Goal: Feedback & Contribution: Contribute content

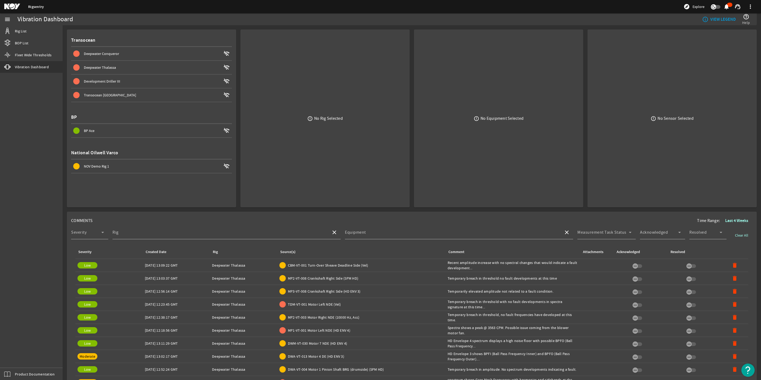
click at [107, 67] on span "Deepwater Thalassa" at bounding box center [100, 67] width 32 height 5
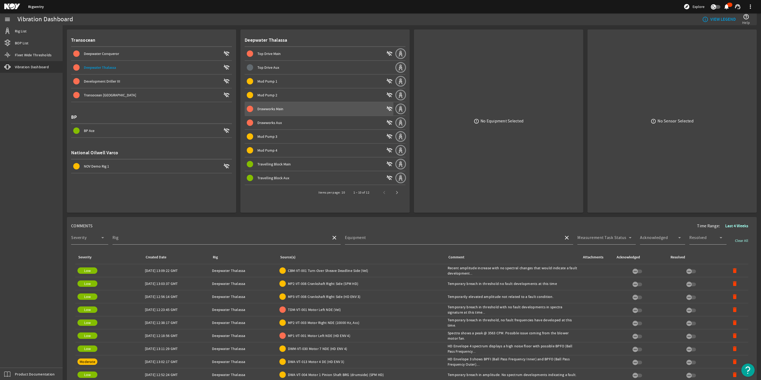
click at [290, 107] on div "Drawworks Main" at bounding box center [320, 108] width 127 height 5
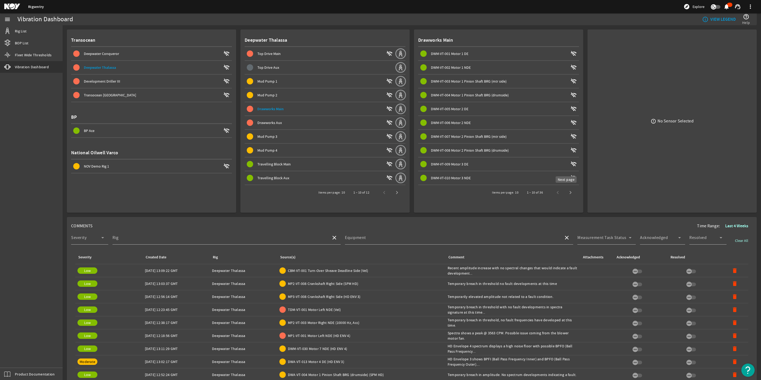
click at [564, 188] on span "Next page" at bounding box center [570, 192] width 13 height 13
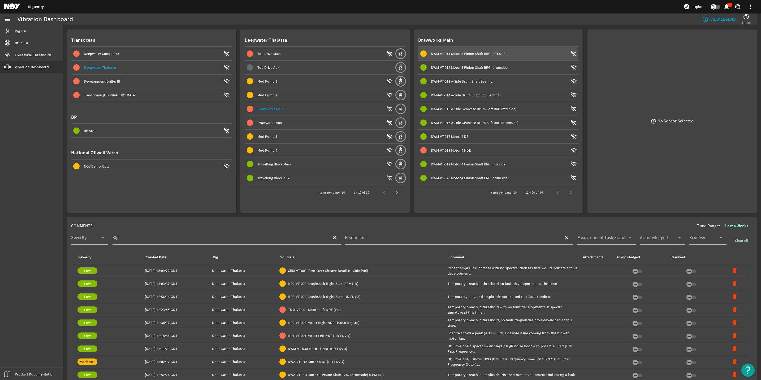
click at [446, 55] on span "DWM-VT-011 Motor 3 Pinion Shaft BRG (mtr side)" at bounding box center [469, 53] width 76 height 5
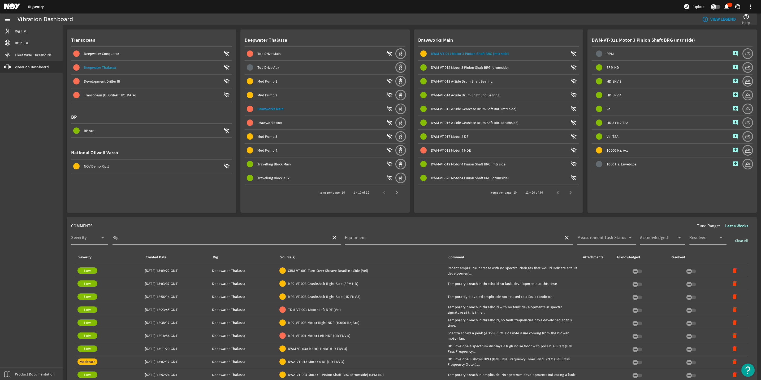
click at [462, 150] on span "DWM-VT-018 Motor 4 NDE" at bounding box center [451, 150] width 40 height 5
click at [564, 189] on span "Next page" at bounding box center [570, 192] width 13 height 13
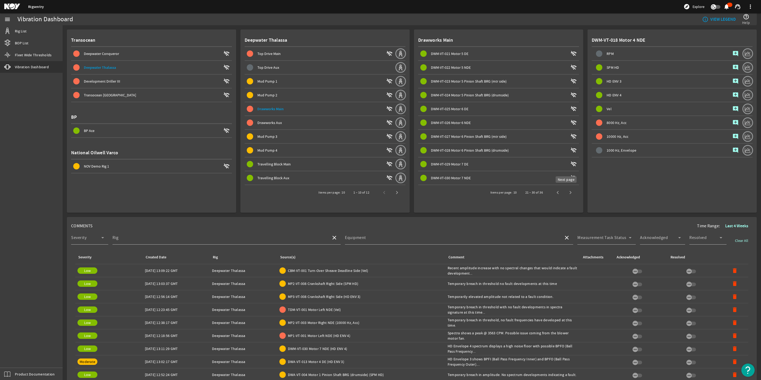
click at [564, 192] on span "Next page" at bounding box center [570, 192] width 13 height 13
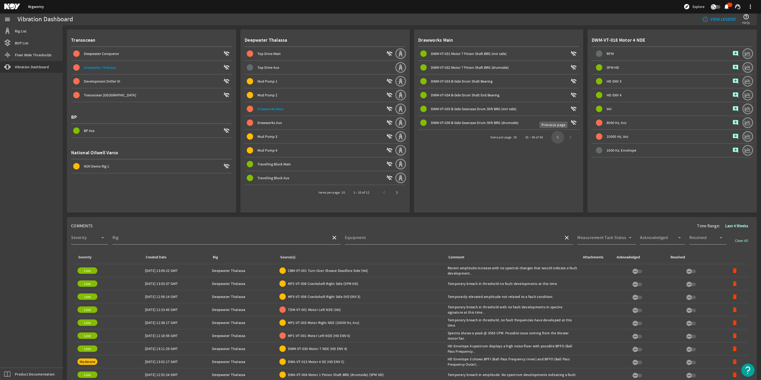
click at [551, 137] on span "Previous page" at bounding box center [557, 137] width 13 height 13
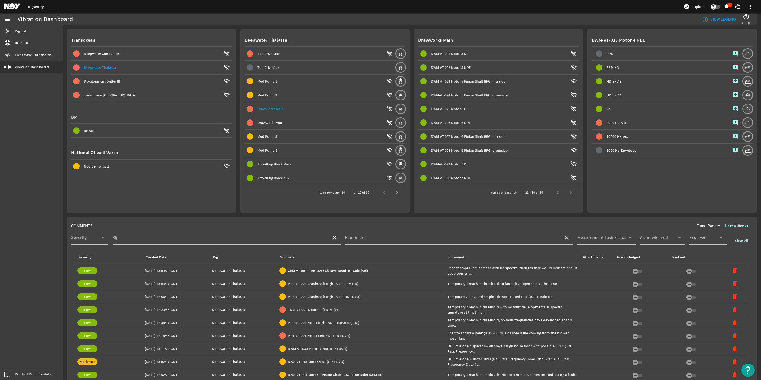
click at [550, 137] on div "DWM-VT-027 Motor 6 Pinion Shaft BRG (mtr side)" at bounding box center [499, 136] width 137 height 5
drag, startPoint x: 556, startPoint y: 184, endPoint x: 555, endPoint y: 189, distance: 4.8
click at [555, 189] on div "Items per page: 10 21 – 30 of 36" at bounding box center [498, 192] width 161 height 15
click at [555, 189] on span "Previous page" at bounding box center [557, 192] width 13 height 13
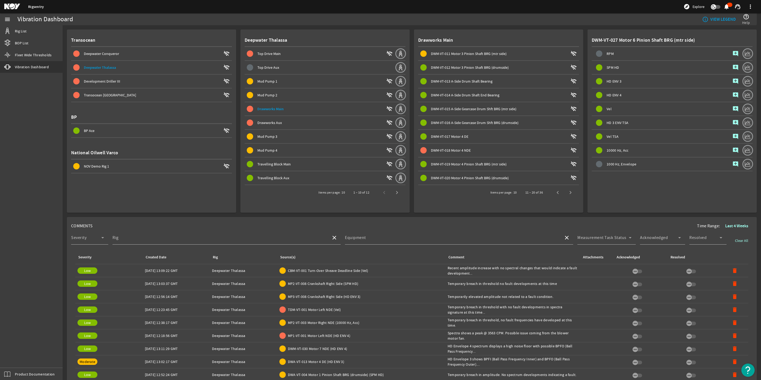
click at [467, 150] on span "DWM-VT-018 Motor 4 NDE" at bounding box center [451, 150] width 40 height 5
click at [742, 123] on mat-icon at bounding box center [747, 122] width 11 height 11
click at [732, 133] on mat-icon "add_comment" at bounding box center [735, 136] width 6 height 6
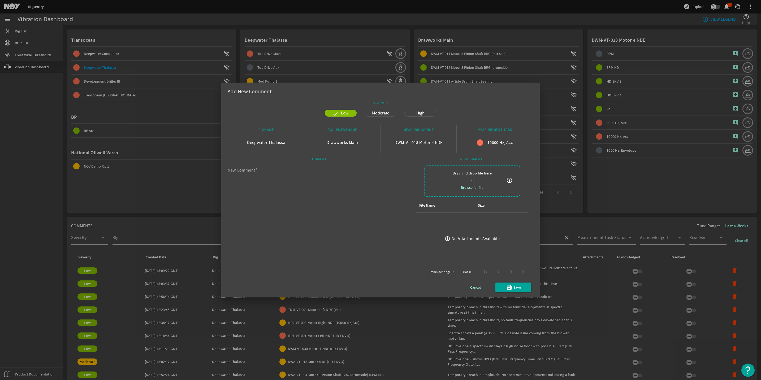
click at [263, 198] on textarea "New Comment" at bounding box center [316, 215] width 177 height 92
type textarea "I"
type textarea "New baseline is created for this motor"
click at [527, 287] on span "submit" at bounding box center [513, 287] width 36 height 13
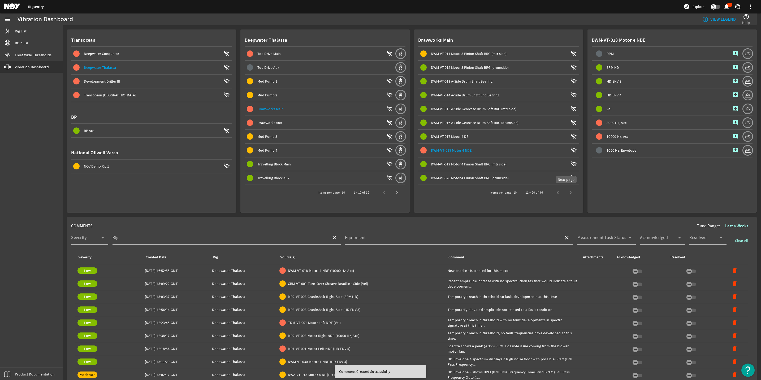
click at [564, 194] on span "Next page" at bounding box center [570, 192] width 13 height 13
click at [564, 193] on span "Next page" at bounding box center [570, 192] width 13 height 13
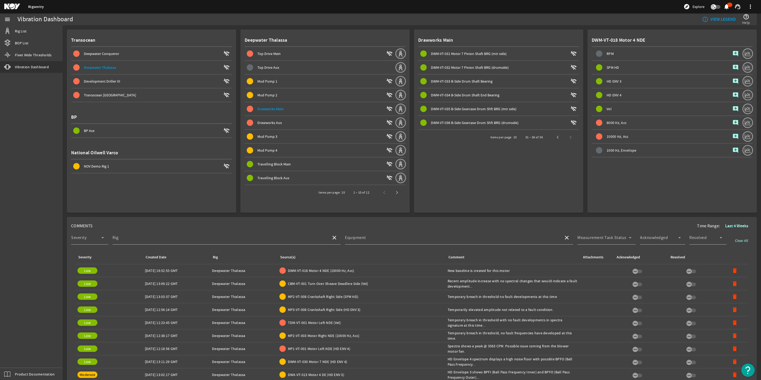
click at [258, 120] on span "Drawworks Aux" at bounding box center [269, 122] width 24 height 5
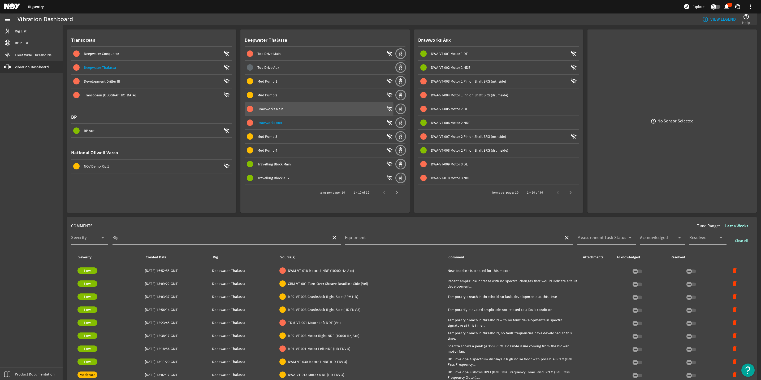
click at [276, 108] on span "Drawworks Main" at bounding box center [270, 108] width 26 height 5
click at [277, 121] on span "Drawworks Aux" at bounding box center [269, 122] width 24 height 5
click at [276, 123] on span "Drawworks Aux" at bounding box center [269, 122] width 25 height 5
click at [460, 106] on span "DWA-VT-005 Motor 2 DE wifi_off" at bounding box center [499, 109] width 159 height 6
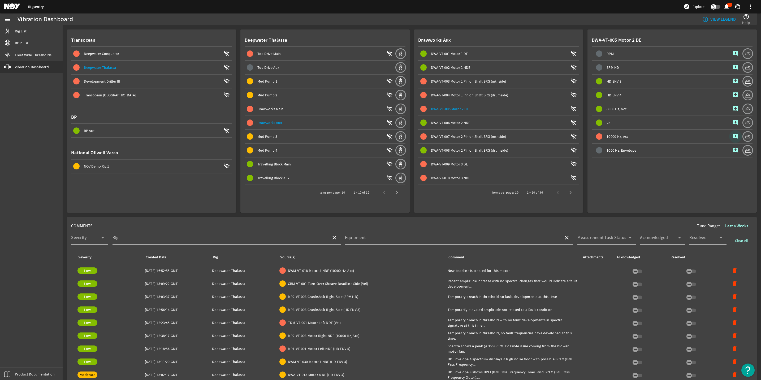
click at [732, 136] on mat-icon "add_comment" at bounding box center [735, 136] width 6 height 6
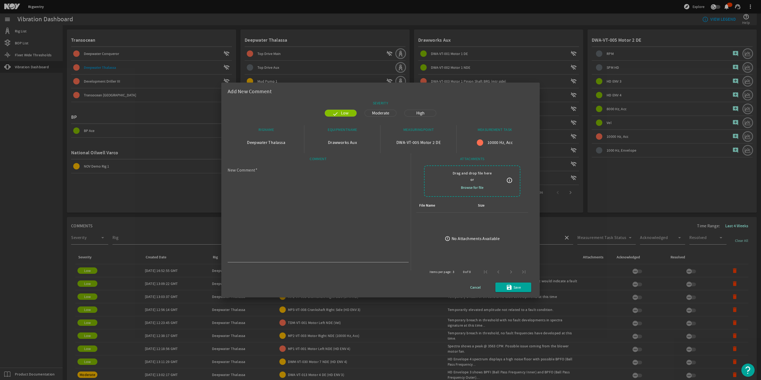
click at [381, 111] on span "Moderate" at bounding box center [381, 113] width 24 height 6
paste textarea "HD Envelope 3 spectrum is displaying BPFI (Ball Pass Frequency Inner) with harm…"
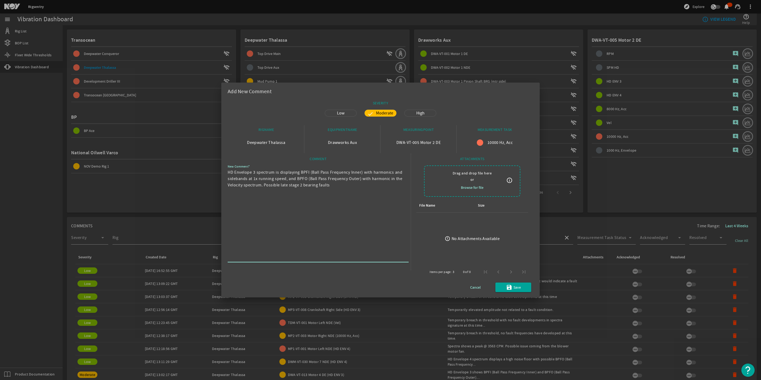
drag, startPoint x: 256, startPoint y: 172, endPoint x: 244, endPoint y: 173, distance: 11.5
click at [229, 173] on textarea "HD Envelope 3 spectrum is displaying BPFI (Ball Pass Frequency Inner) with harm…" at bounding box center [316, 215] width 177 height 92
click at [229, 171] on textarea "spectrum is displaying BPFI (Ball Pass Frequency Inner) with harmonics and side…" at bounding box center [316, 215] width 177 height 92
type textarea "Spectrum is displaying BPFI (Ball Pass Frequency Inner) with harmonics and side…"
click at [341, 275] on div "SEVERITY Low Moderate High RIGNAME Deepwater Thalassa EQUIPMENTNAME Drawworks A…" at bounding box center [381, 195] width 306 height 194
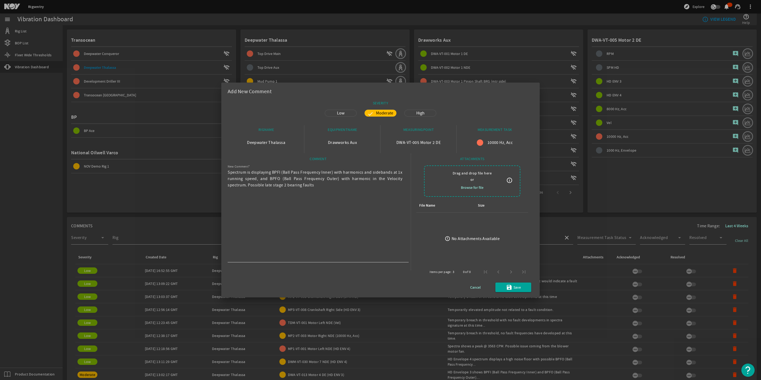
click at [325, 228] on textarea "Spectrum is displaying BPFI (Ball Pass Frequency Inner) with harmonics and side…" at bounding box center [316, 215] width 177 height 92
drag, startPoint x: 514, startPoint y: 294, endPoint x: 516, endPoint y: 287, distance: 6.8
click at [516, 287] on mat-dialog-content "SEVERITY Low Moderate High RIGNAME Deepwater Thalassa EQUIPMENTNAME Drawworks A…" at bounding box center [380, 197] width 318 height 199
click at [516, 287] on span "Save" at bounding box center [516, 287] width 7 height 6
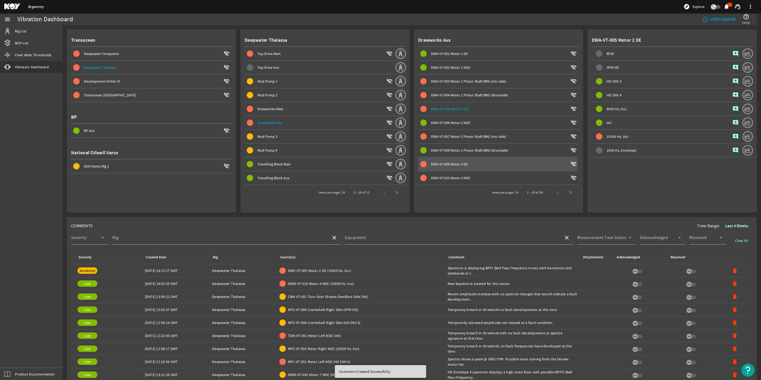
click at [451, 162] on span "DWA-VT-009 Motor 3 DE" at bounding box center [449, 164] width 37 height 5
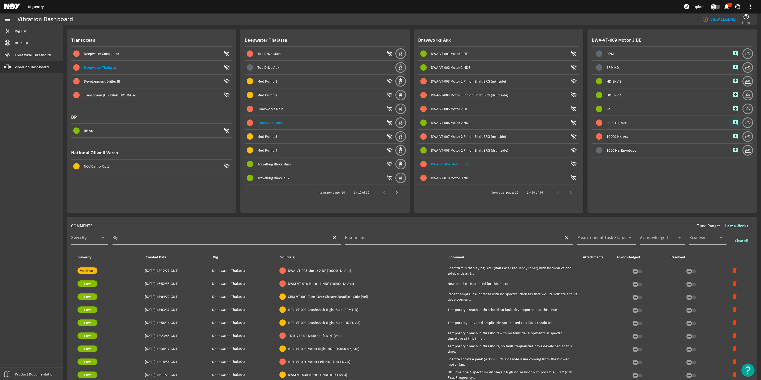
click at [732, 124] on mat-icon "add_comment" at bounding box center [735, 122] width 6 height 6
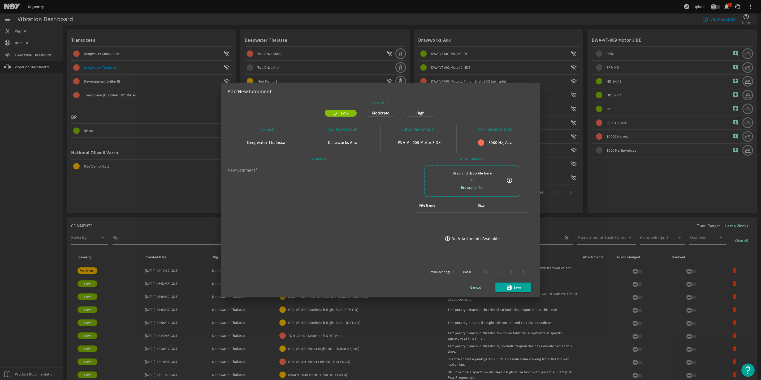
click at [271, 188] on textarea "New Comment" at bounding box center [316, 215] width 177 height 92
paste textarea "3 displaying BPFO (Ball Pass Frequency Outer) with harmonics. Possible early st…"
click at [229, 172] on textarea "3 displaying BPFO (Ball Pass Frequency Outer) with harmonics. Possible early st…" at bounding box center [316, 215] width 177 height 92
drag, startPoint x: 369, startPoint y: 181, endPoint x: 268, endPoint y: 179, distance: 100.8
click at [268, 179] on textarea "Spectrum is displaying BPFO (Ball Pass Frequency Outer) with harmonics. Possibl…" at bounding box center [316, 215] width 177 height 92
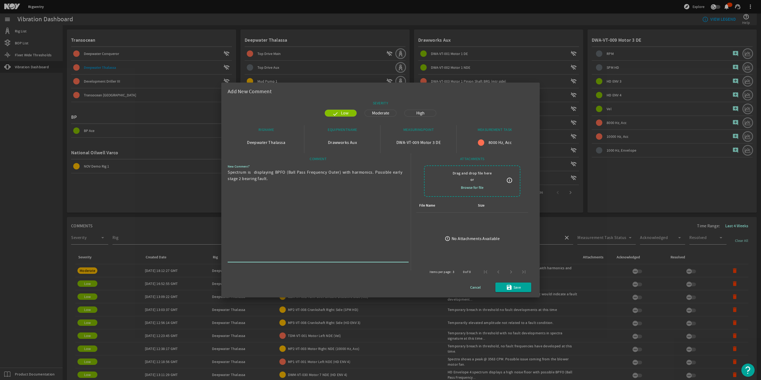
type textarea "Spectrum is displaying BPFO (Ball Pass Frequency Outer) with harmonics. Possibl…"
click at [381, 117] on div "Low Moderate High" at bounding box center [381, 116] width 306 height 18
click at [380, 113] on span "Moderate" at bounding box center [381, 113] width 24 height 6
click at [510, 285] on mat-icon "save" at bounding box center [509, 287] width 6 height 6
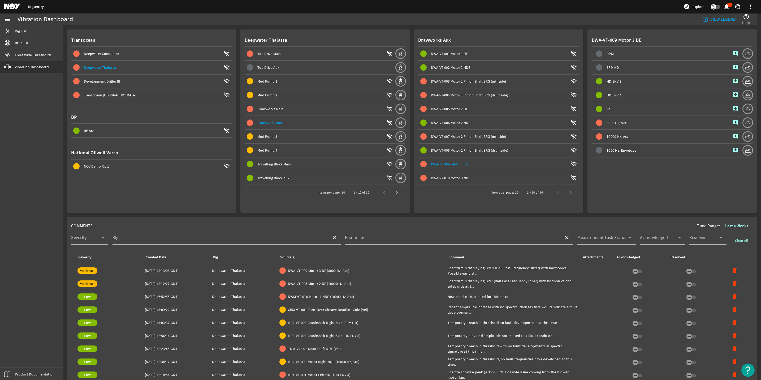
click at [443, 175] on span "DWA-VT-010 Motor 3 NDE" at bounding box center [450, 177] width 39 height 5
click at [564, 192] on span "Next page" at bounding box center [570, 192] width 13 height 13
click at [462, 66] on span "DWA-VT-022 Motor 5 NDE" at bounding box center [450, 67] width 39 height 5
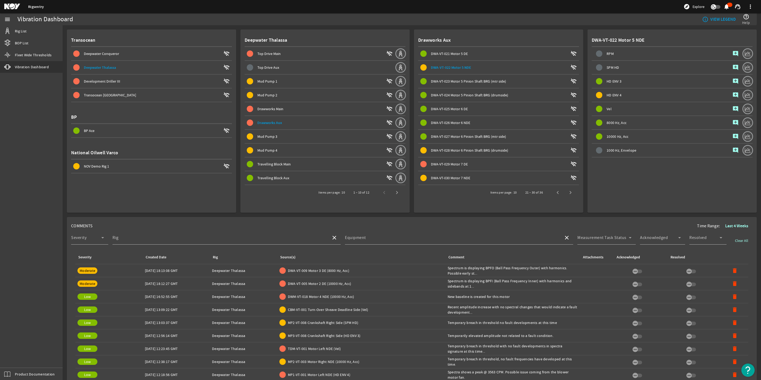
click at [448, 163] on span "DWA-VT-029 Motor 7 DE" at bounding box center [449, 164] width 37 height 5
click at [732, 120] on mat-icon "add_comment" at bounding box center [735, 122] width 6 height 6
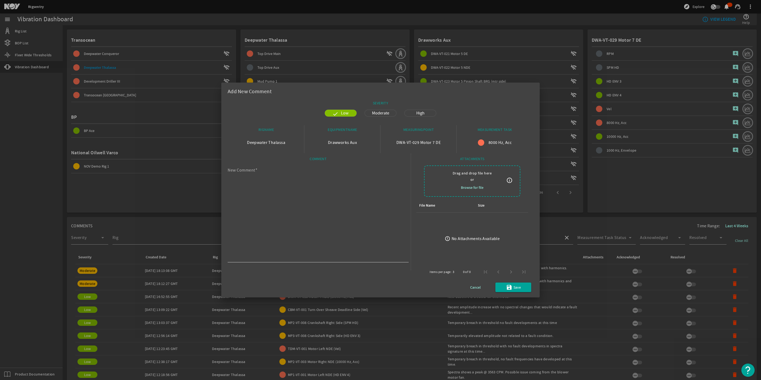
click at [314, 201] on textarea "New Comment" at bounding box center [316, 215] width 177 height 92
paste textarea "HD Envelope 4 spectrum displays a high noise floor with possible BPFO (Ball Pas…"
click at [251, 171] on textarea "HD Envelope 4 spectrum displays a high noise floor with possible BPFO (Ball Pas…" at bounding box center [316, 215] width 177 height 92
drag, startPoint x: 251, startPoint y: 173, endPoint x: 229, endPoint y: 176, distance: 22.1
click at [229, 176] on textarea "HD Envelope 4 spectrum displays a high noise floor with possible BPFO (Ball Pas…" at bounding box center [316, 215] width 177 height 92
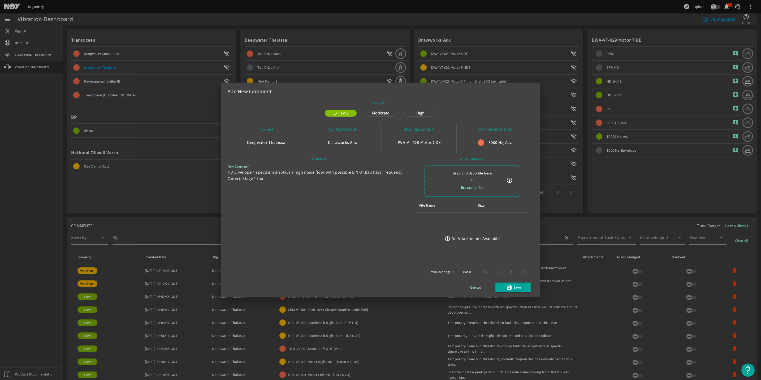
click at [264, 169] on div "New Comment HD Envelope 4 spectrum displays a high noise floor with possible BP…" at bounding box center [316, 212] width 177 height 99
click at [252, 175] on textarea "HD Envelope 4 spectrum displays a high noise floor with possible BPFO (Ball Pas…" at bounding box center [316, 215] width 177 height 92
click at [275, 197] on textarea "HD Envelo 4 spectrum displays a high noise floor with possible BPFO (Ball Pass …" at bounding box center [316, 215] width 177 height 92
drag, startPoint x: 250, startPoint y: 171, endPoint x: 227, endPoint y: 173, distance: 23.0
click at [227, 173] on mat-dialog-content "SEVERITY Low Moderate High RIGNAME Deepwater Thalassa EQUIPMENTNAME Drawworks A…" at bounding box center [380, 197] width 318 height 199
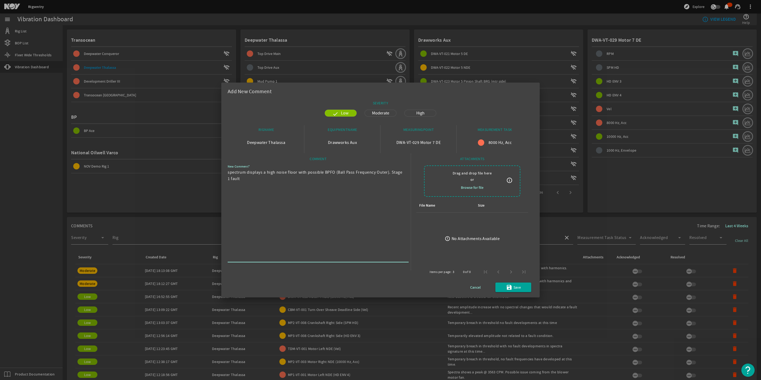
click at [229, 173] on textarea "spectrum displays a high noise floor with possible BPFO (Ball Pass Frequency Ou…" at bounding box center [316, 215] width 177 height 92
click at [230, 173] on textarea "spectrum displays a high noise floor with possible BPFO (Ball Pass Frequency Ou…" at bounding box center [316, 215] width 177 height 92
type textarea "Spectrum displays a high noise floor with possible BPFO (Ball Pass Frequency Ou…"
click at [516, 289] on span "Save" at bounding box center [516, 287] width 7 height 6
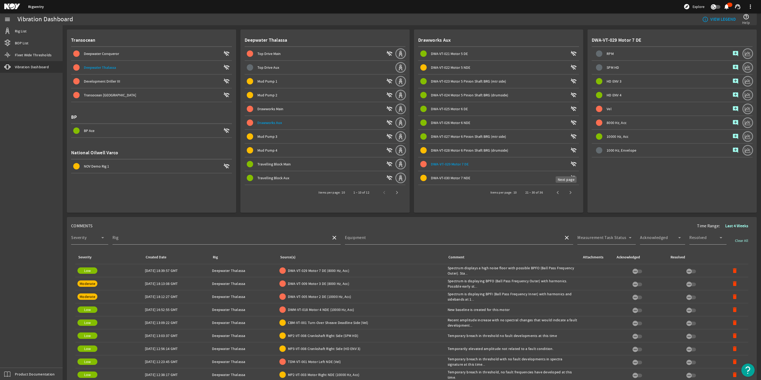
click at [566, 193] on span "Next page" at bounding box center [570, 192] width 13 height 13
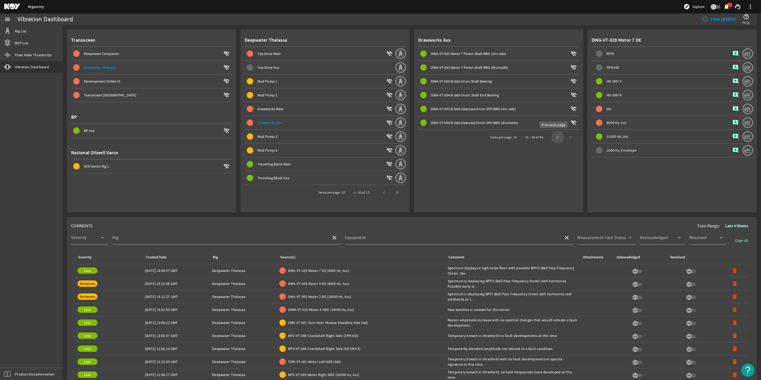
click at [556, 138] on span "Previous page" at bounding box center [557, 137] width 13 height 13
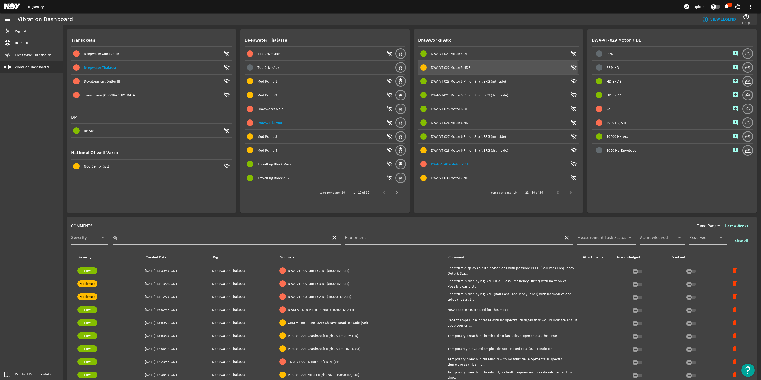
click at [443, 69] on span "DWA-VT-022 Motor 5 NDE" at bounding box center [450, 67] width 39 height 5
click at [732, 95] on mat-icon "add_comment" at bounding box center [735, 95] width 6 height 6
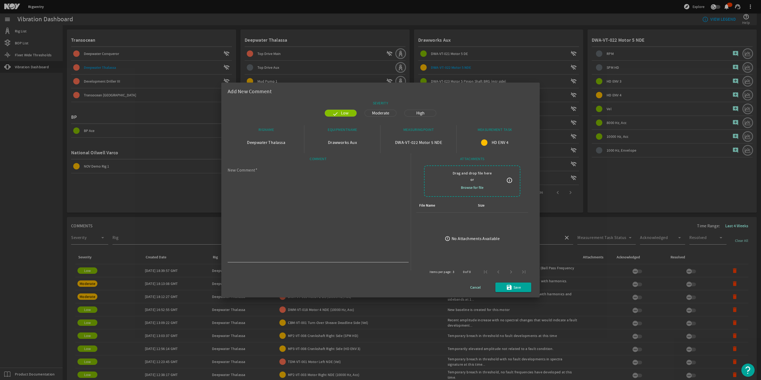
click at [263, 201] on textarea "New Comment" at bounding box center [316, 215] width 177 height 92
paste textarea "Envelope spectrum is displaying BPFI (Ball Pass Frequency Inner) with harmonics…"
click at [245, 171] on textarea "Envelope spectrum is displaying BPFI (Ball Pass Frequency Inner) with harmonics…" at bounding box center [316, 215] width 177 height 92
type textarea "Spectrum is displaying BPFI (Ball Pass Frequency Inner) with harmonics and side…"
click at [522, 284] on span "submit" at bounding box center [513, 287] width 36 height 13
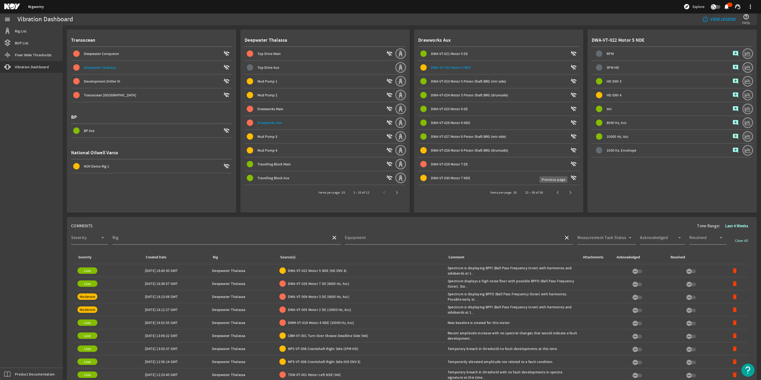
click at [554, 192] on span "Previous page" at bounding box center [557, 192] width 13 height 13
click at [556, 192] on span "Previous page" at bounding box center [557, 192] width 13 height 13
click at [448, 80] on span "DWA-VT-003 Motor 1 Pinion Shaft BRG (mtr side)" at bounding box center [468, 81] width 75 height 5
click at [317, 284] on div "DWA-VT-029 Motor 7 DE (8000 Hz, Acc)" at bounding box center [361, 283] width 164 height 6
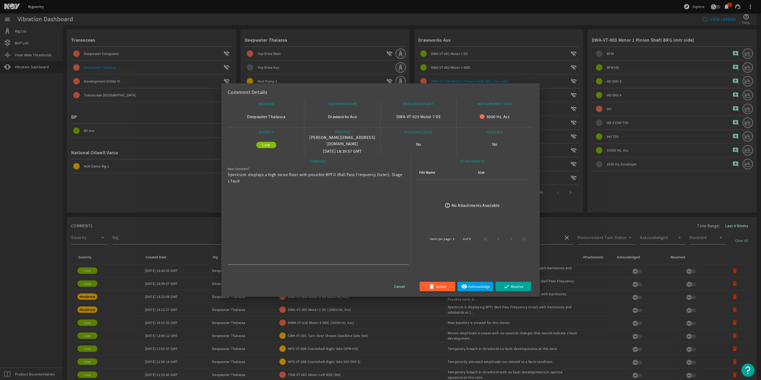
click at [428, 283] on span "button" at bounding box center [437, 286] width 36 height 13
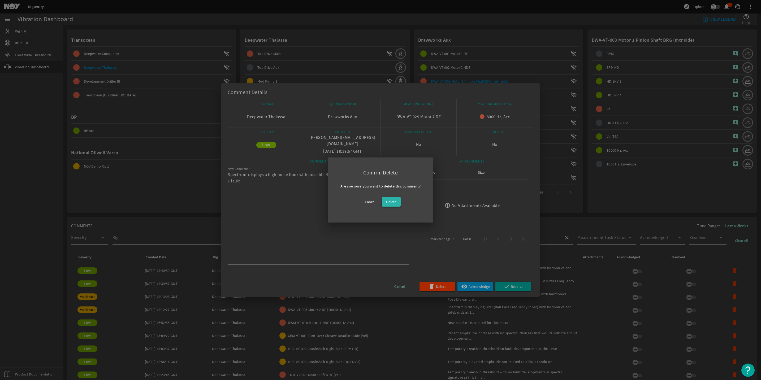
click at [399, 202] on span at bounding box center [391, 201] width 19 height 13
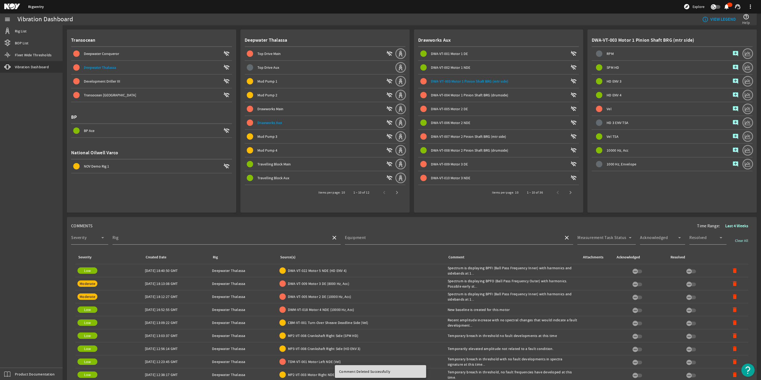
click at [201, 272] on td "Created Date: [DATE] 18:40:50 GMT" at bounding box center [176, 270] width 67 height 13
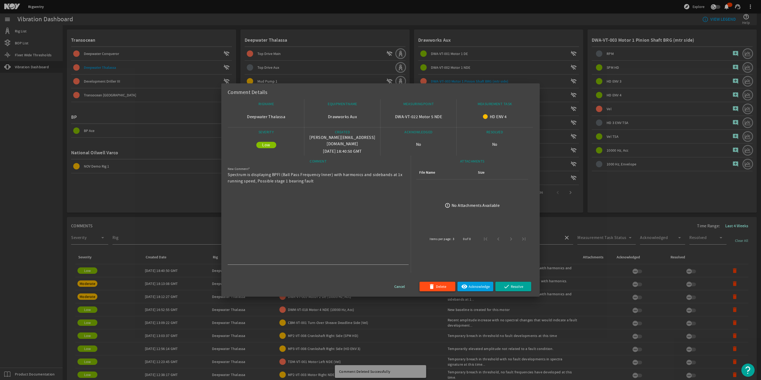
click at [432, 285] on mat-icon "delete" at bounding box center [431, 286] width 6 height 6
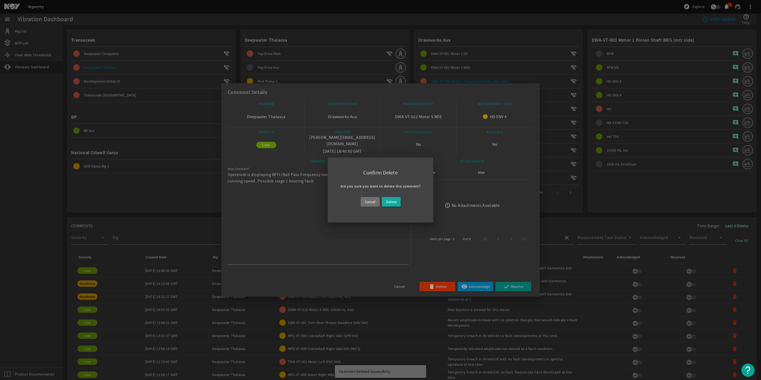
click at [397, 204] on span at bounding box center [391, 201] width 19 height 13
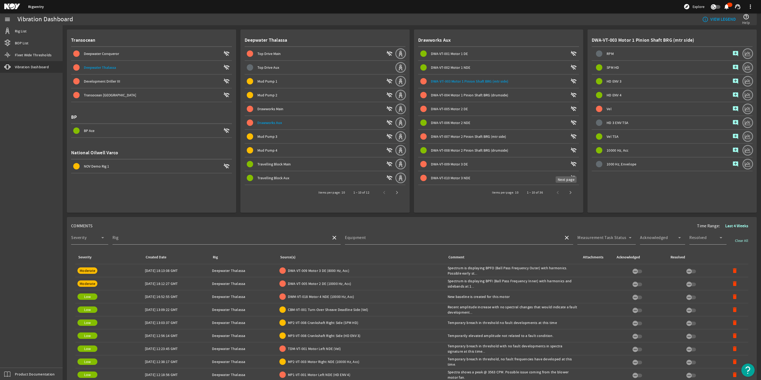
click at [567, 192] on span "Next page" at bounding box center [570, 192] width 13 height 13
click at [457, 82] on span "DWA-VT-013 Motor 4 DE" at bounding box center [449, 81] width 37 height 5
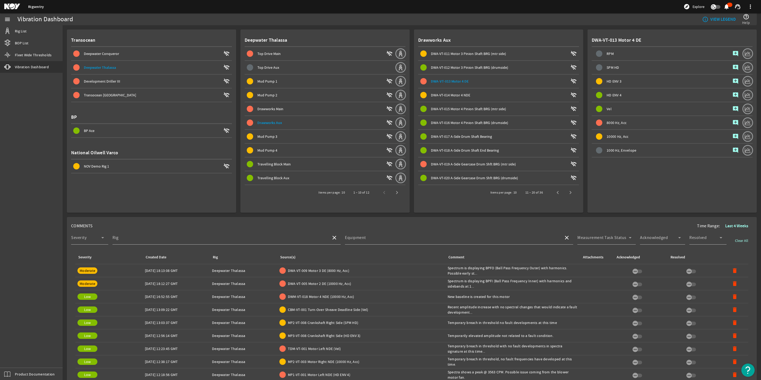
click at [732, 81] on mat-icon "add_comment" at bounding box center [735, 81] width 6 height 6
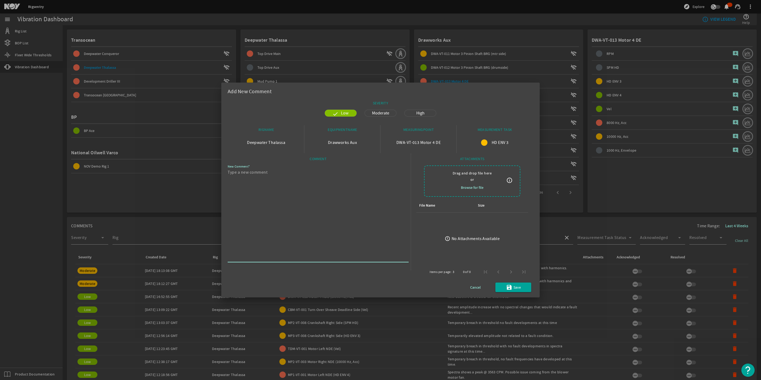
paste textarea "HD Envelope 3 shows BPFO (Ball Pass Frequency Outer). Possible stage 2 bearing …"
type textarea "HD Envelope 3 shows BPFO (Ball Pass Frequency Outer). Possible stage 2 bearing …"
click at [384, 112] on span "Moderate" at bounding box center [381, 113] width 24 height 6
click at [506, 290] on mat-icon "save" at bounding box center [509, 287] width 6 height 6
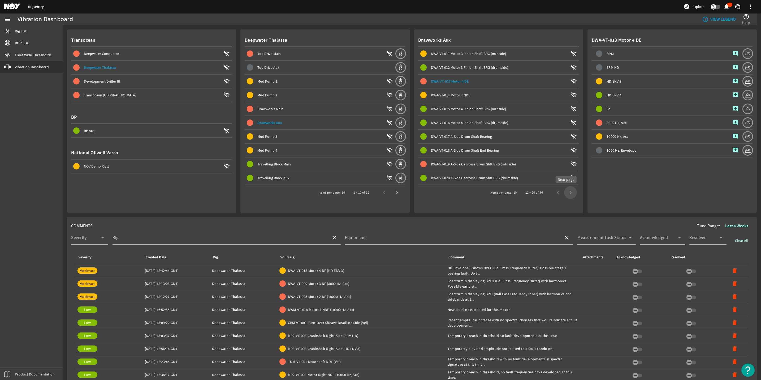
click at [564, 190] on span "Next page" at bounding box center [570, 192] width 13 height 13
click at [450, 162] on span "DWA-VT-029 Motor 7 DE" at bounding box center [449, 164] width 37 height 5
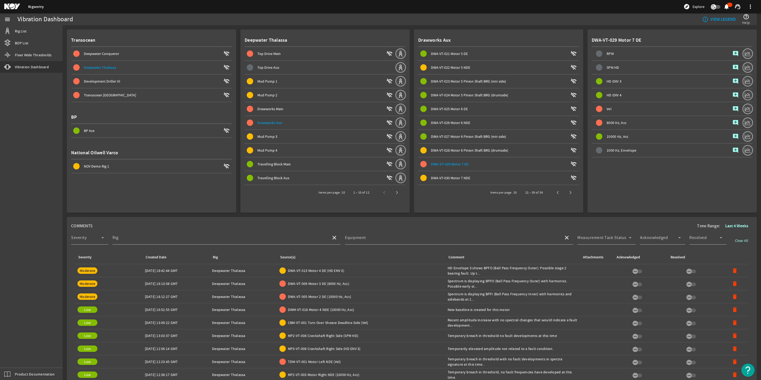
click at [732, 122] on mat-icon "add_comment" at bounding box center [735, 122] width 6 height 6
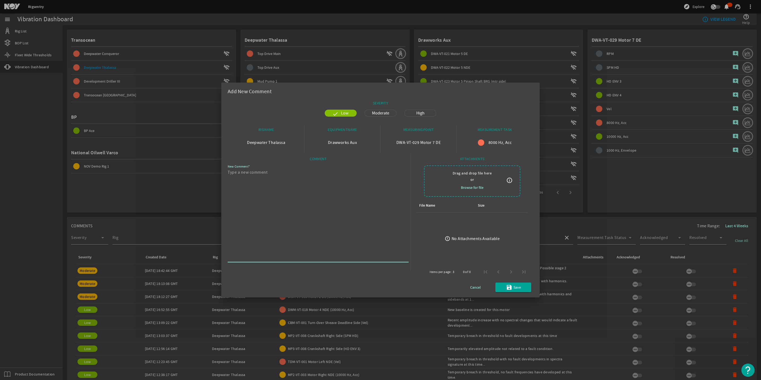
paste textarea "HD Envelope 3 reveals a high noise floor and presence of BPFI (Ball Pass Freque…"
type textarea "HD Envelope 3 reveals a high noise floor and presence of BPFI (Ball Pass Freque…"
click at [379, 113] on span "Moderate" at bounding box center [381, 113] width 24 height 6
click at [477, 286] on span "Cancel" at bounding box center [475, 287] width 11 height 6
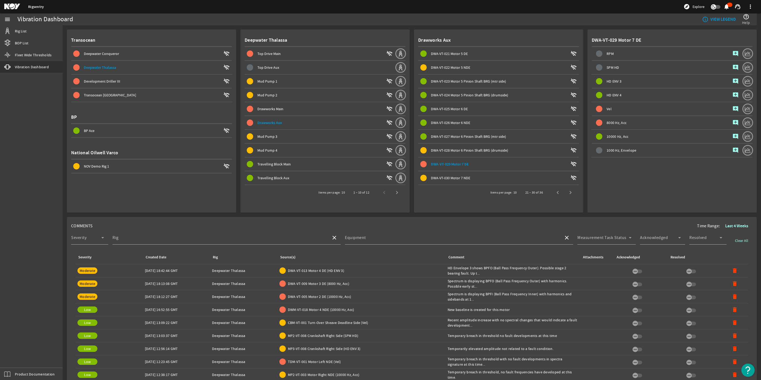
click at [732, 80] on mat-icon "add_comment" at bounding box center [735, 81] width 6 height 6
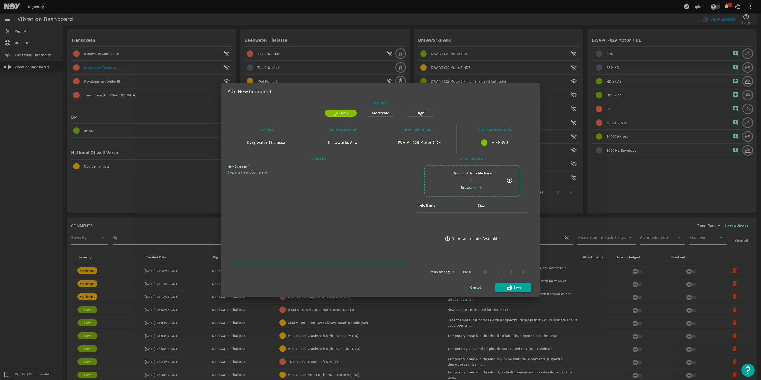
paste textarea "HD Envelope 3 reveals a high noise floor and presence of BPFI (Ball Pass Freque…"
type textarea "HD Envelope 3 reveals a high noise floor and presence of BPFI (Ball Pass Freque…"
drag, startPoint x: 517, startPoint y: 288, endPoint x: 489, endPoint y: 131, distance: 160.3
click at [489, 133] on div "SEVERITY Low Moderate High RIGNAME Deepwater Thalassa EQUIPMENTNAME Drawworks A…" at bounding box center [381, 195] width 306 height 194
click at [484, 142] on div at bounding box center [484, 142] width 6 height 6
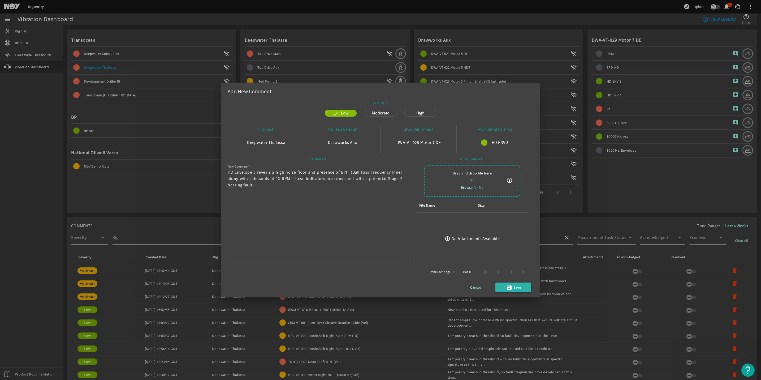
click at [513, 283] on span "submit" at bounding box center [513, 287] width 36 height 13
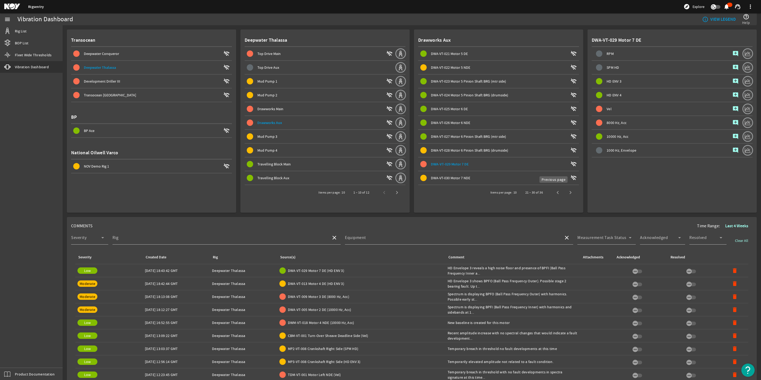
click at [551, 191] on span "Previous page" at bounding box center [557, 192] width 13 height 13
click at [490, 134] on span "DWA-VT-007 Motor 2 Pinion Shaft BRG (mtr side)" at bounding box center [468, 136] width 75 height 5
click at [732, 150] on mat-icon "add_comment" at bounding box center [735, 150] width 6 height 6
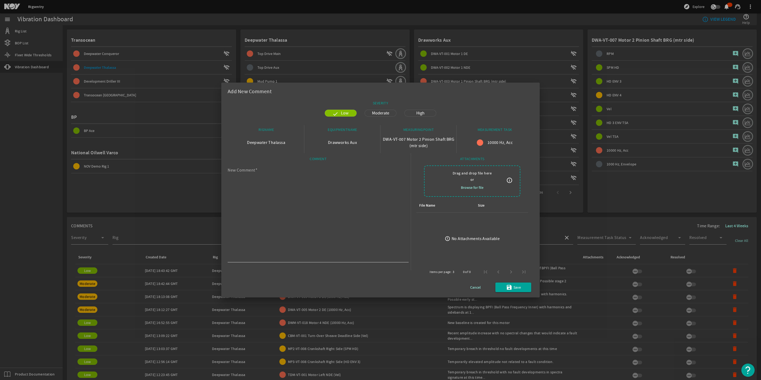
click at [339, 198] on textarea "New Comment" at bounding box center [316, 215] width 177 height 92
paste textarea "The ENV TSA shows a strong Gear Mesh Frequency (GMF) with multiple harmonics an…"
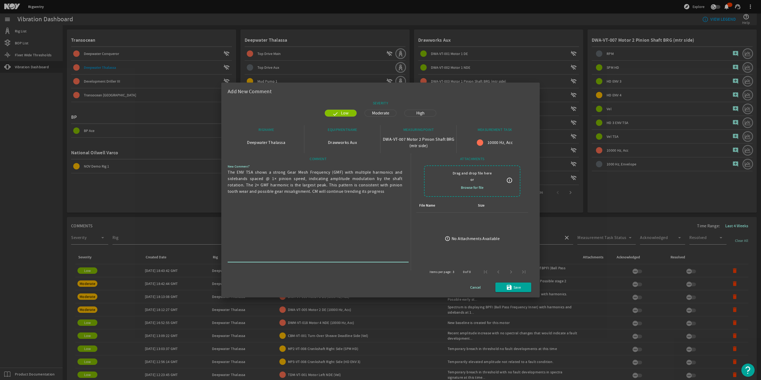
drag, startPoint x: 253, startPoint y: 171, endPoint x: 247, endPoint y: 171, distance: 5.6
click at [247, 171] on textarea "The ENV TSA shows a strong Gear Mesh Frequency (GMF) with multiple harmonics an…" at bounding box center [316, 215] width 177 height 92
drag, startPoint x: 282, startPoint y: 191, endPoint x: 366, endPoint y: 198, distance: 84.4
click at [366, 198] on textarea "The ENV shows a strong Gear Mesh Frequency (GMF) with multiple harmonics and si…" at bounding box center [316, 215] width 177 height 92
type textarea "The ENV shows a strong Gear Mesh Frequency (GMF) with multiple harmonics and si…"
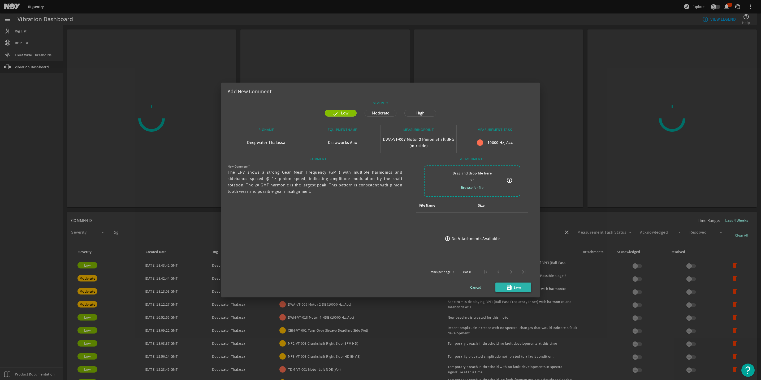
click at [512, 285] on mat-icon "save" at bounding box center [509, 287] width 6 height 6
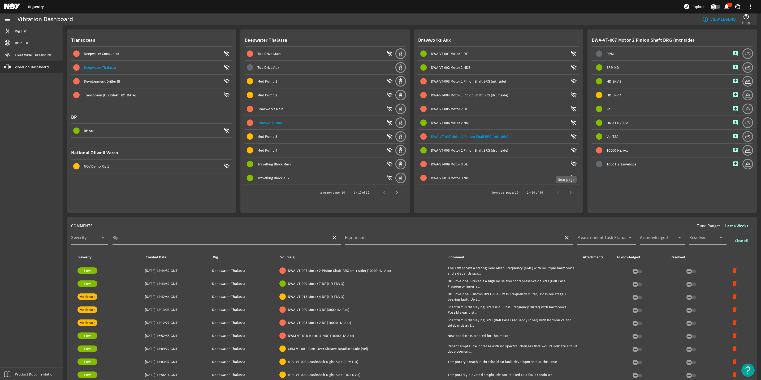
click at [564, 194] on span "Next page" at bounding box center [570, 192] width 13 height 13
click at [443, 83] on span "DWA-VT-013 Motor 4 DE" at bounding box center [449, 81] width 37 height 5
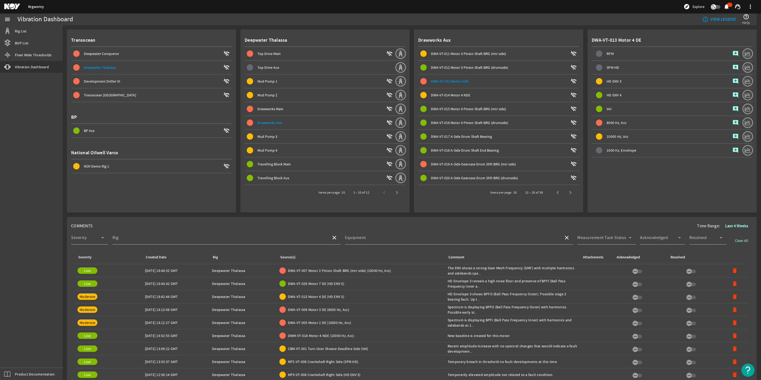
click at [732, 79] on mat-icon "add_comment" at bounding box center [735, 81] width 6 height 6
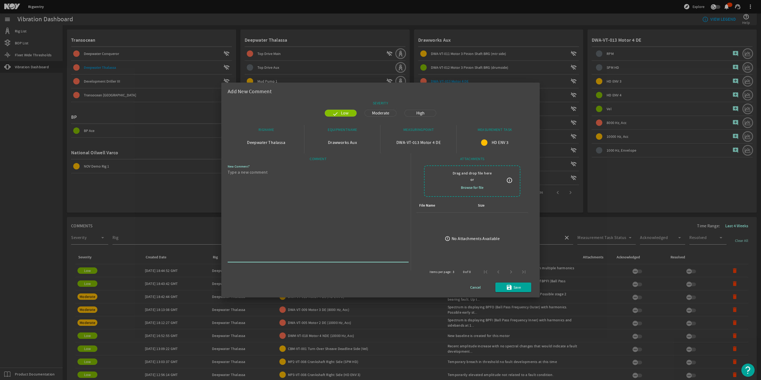
paste textarea "HD Envelope 3 shows BPFO (Ball Pass Frequency Outer). Possible stage 2 bearing …"
type textarea "HD Envelope 3 shows BPFO (Ball Pass Frequency Outer). Possible stage 2 bearing …"
click at [376, 113] on span "Moderate" at bounding box center [381, 113] width 24 height 6
click at [515, 291] on span "submit" at bounding box center [513, 287] width 36 height 13
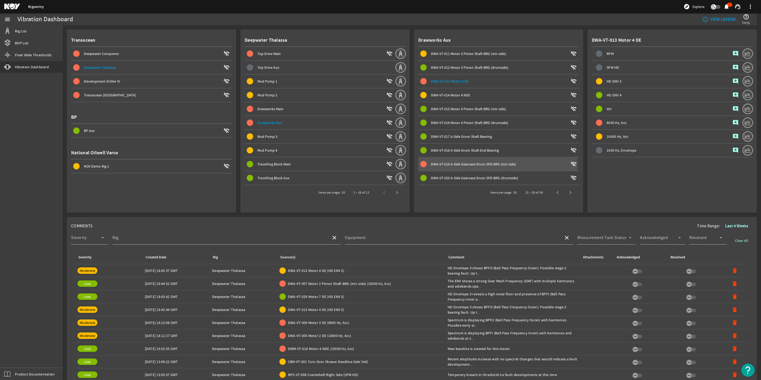
click at [466, 162] on span "DWA-VT-019 A-Side Gearcase Drum Shft BRG (mtr side)" at bounding box center [473, 164] width 85 height 5
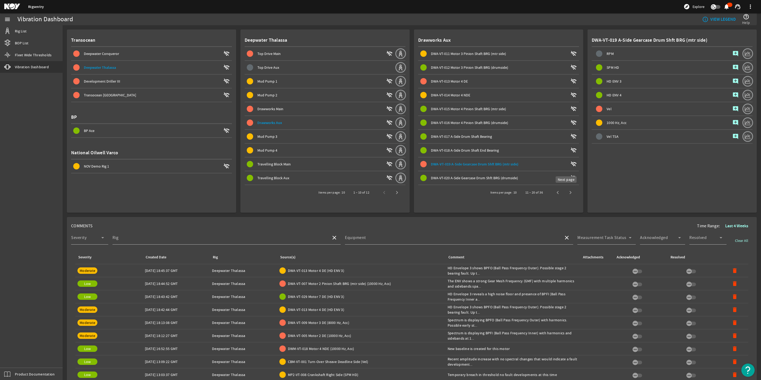
click at [564, 192] on span "Next page" at bounding box center [570, 192] width 13 height 13
click at [442, 67] on span "DWA-VT-022 Motor 5 NDE" at bounding box center [450, 67] width 39 height 5
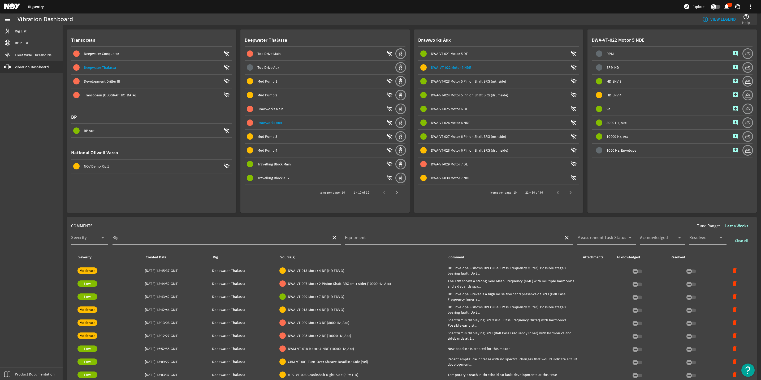
click at [453, 165] on div "DWA-VT-029 Motor 7 DE" at bounding box center [499, 163] width 137 height 5
click at [732, 122] on mat-icon "add_comment" at bounding box center [735, 122] width 6 height 6
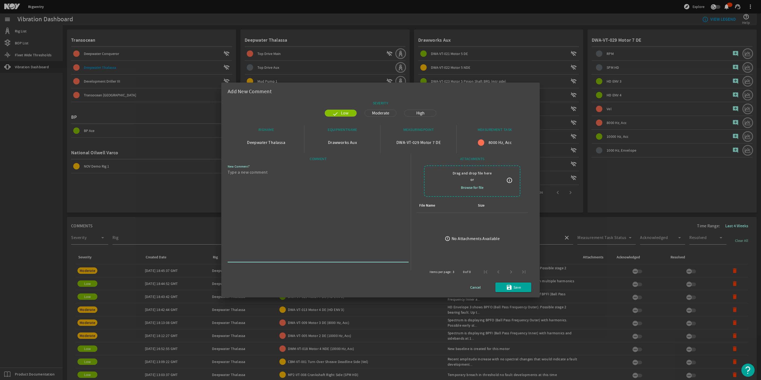
click at [293, 188] on textarea "New Comment" at bounding box center [316, 215] width 177 height 92
paste textarea "HD Envelope 3 reveals a high noise floor and presence of BPFI (Ball Pass Freque…"
drag, startPoint x: 257, startPoint y: 172, endPoint x: 216, endPoint y: 166, distance: 41.9
click at [216, 166] on div "Add New Comment SEVERITY Low Moderate High RIGNAME Deepwater Thalassa EQUIPMENT…" at bounding box center [380, 190] width 761 height 380
drag, startPoint x: 238, startPoint y: 186, endPoint x: 353, endPoint y: 193, distance: 115.4
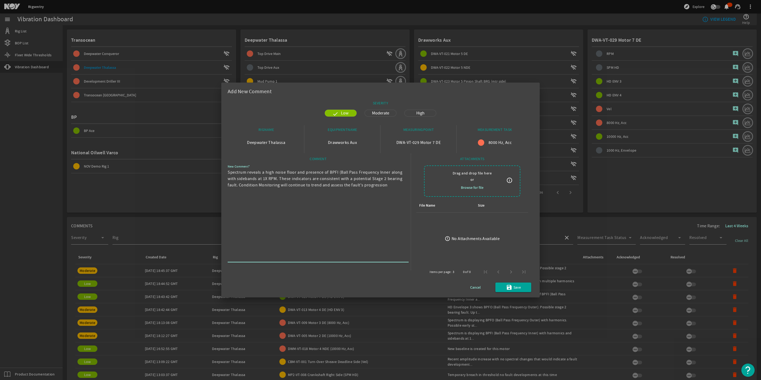
click at [353, 193] on textarea "Spectrum reveals a high noise floor and presence of BPFI (Ball Pass Frequency I…" at bounding box center [316, 215] width 177 height 92
type textarea "Spectrum reveals a high noise floor and presence of BPFI (Ball Pass Frequency I…"
click at [382, 110] on span "Moderate" at bounding box center [381, 113] width 24 height 6
click at [517, 288] on span "Save" at bounding box center [516, 287] width 7 height 6
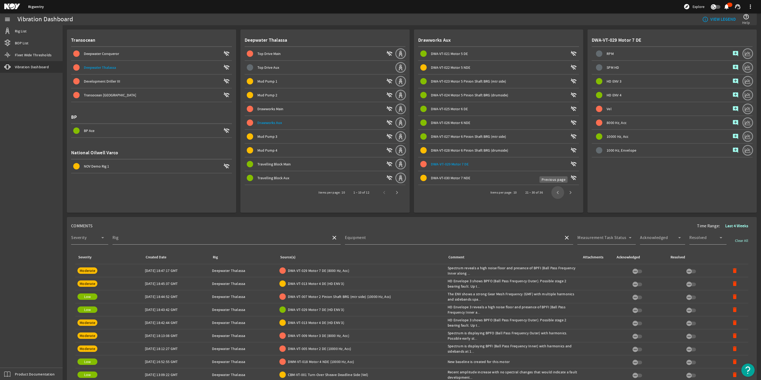
click at [558, 193] on span "Previous page" at bounding box center [557, 192] width 13 height 13
click at [557, 193] on span "Previous page" at bounding box center [557, 192] width 13 height 13
click at [396, 237] on input "Equipment" at bounding box center [452, 239] width 214 height 6
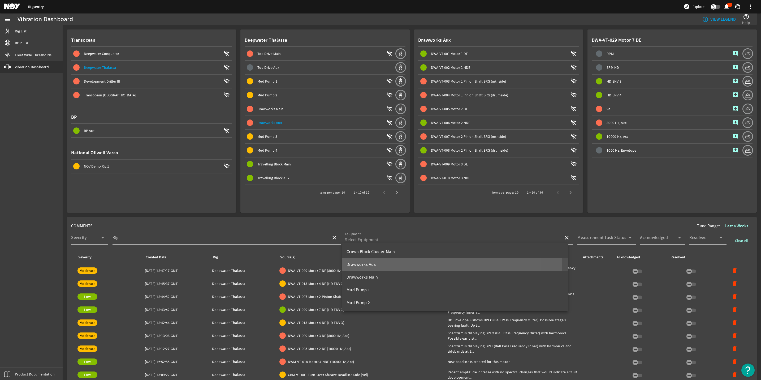
click at [383, 263] on mat-option "Drawworks Aux" at bounding box center [454, 264] width 225 height 13
type input "Drawworks Aux"
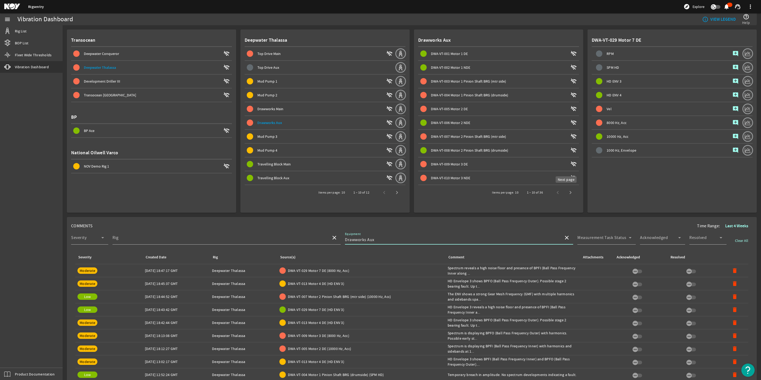
click at [564, 190] on span "Next page" at bounding box center [570, 192] width 13 height 13
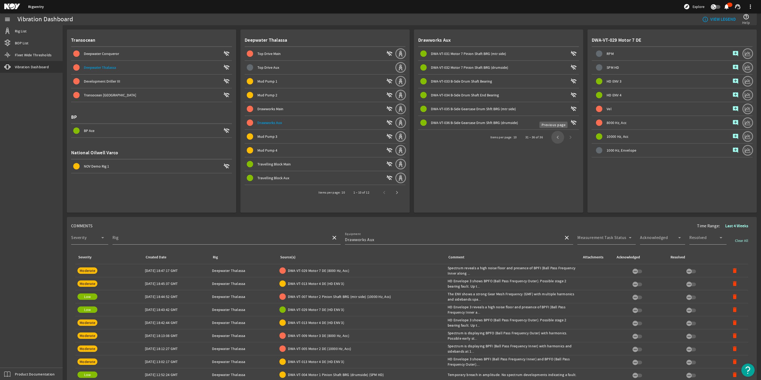
click at [552, 139] on span "Previous page" at bounding box center [557, 137] width 13 height 13
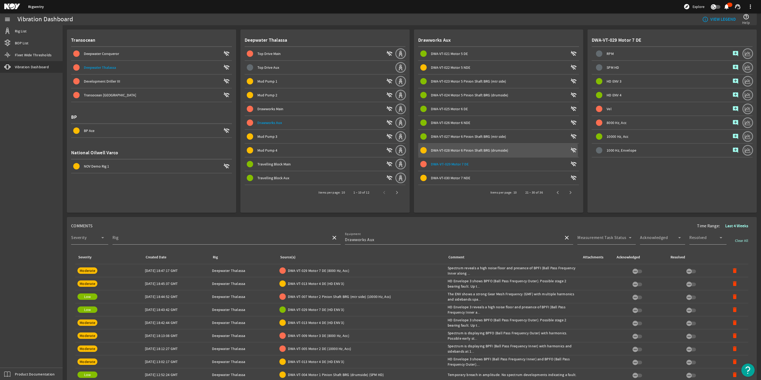
click at [473, 151] on div "DWA-VT-028 Motor 6 Pinion Shaft BRG (drumside)" at bounding box center [499, 149] width 137 height 5
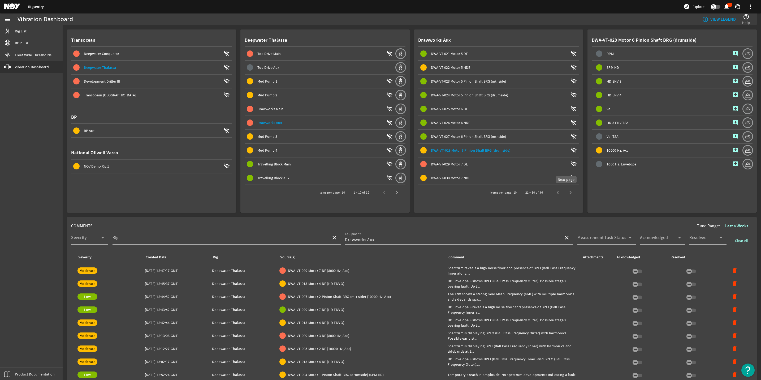
click at [566, 192] on span "Next page" at bounding box center [570, 192] width 13 height 13
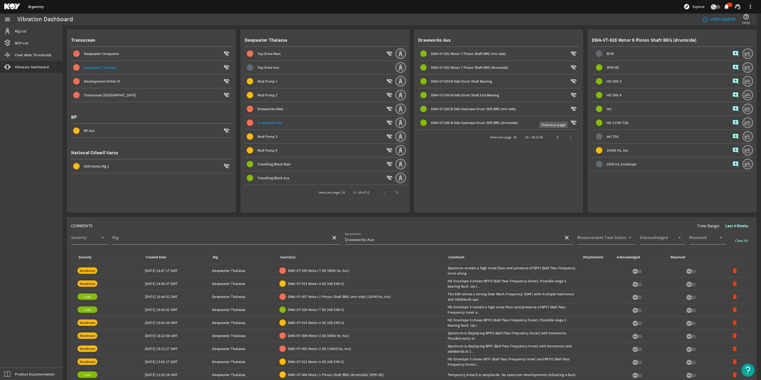
click at [551, 135] on span "Previous page" at bounding box center [557, 137] width 13 height 13
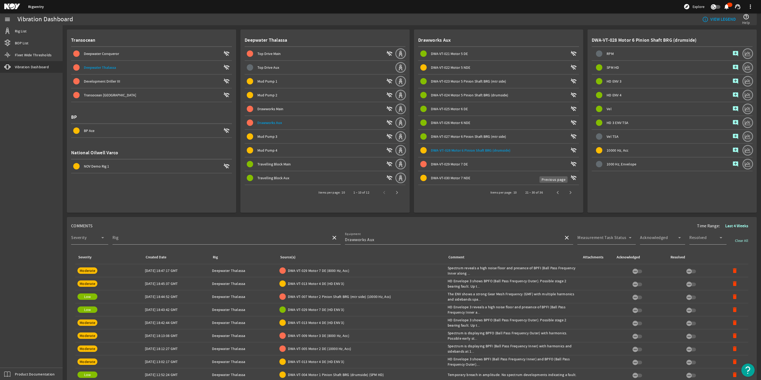
click at [551, 194] on span "Previous page" at bounding box center [557, 192] width 13 height 13
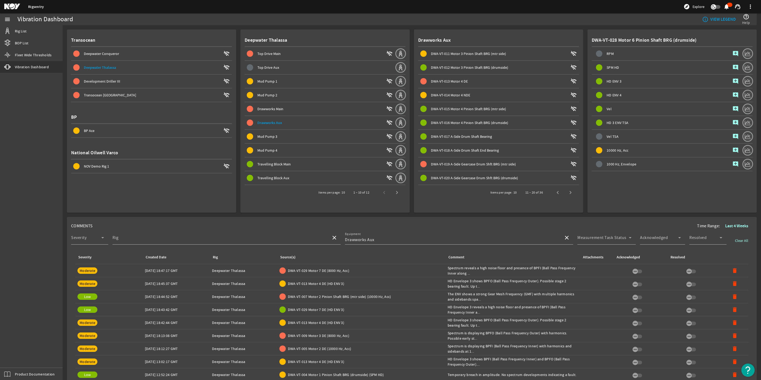
click at [459, 162] on span "DWA-VT-019 A-Side Gearcase Drum Shft BRG (mtr side)" at bounding box center [473, 164] width 85 height 5
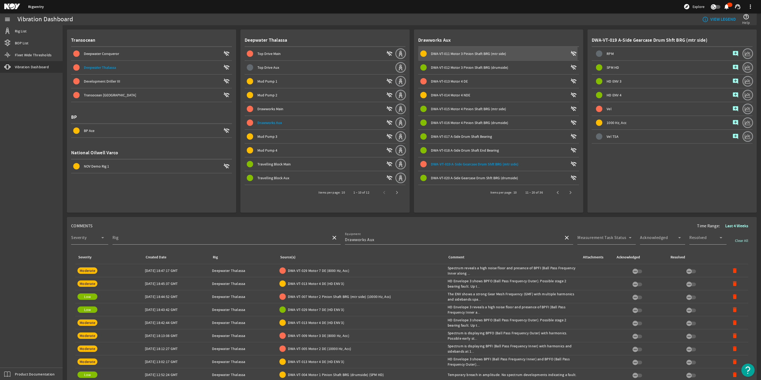
click at [457, 54] on span "DWA-VT-011 Motor 3 Pinion Shaft BRG (mtr side)" at bounding box center [468, 53] width 75 height 5
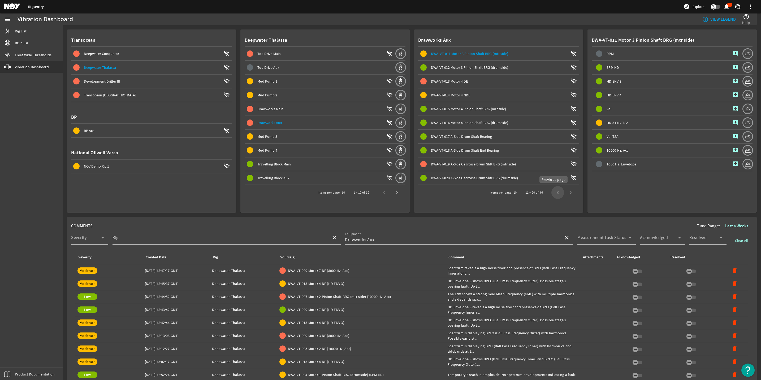
click at [552, 189] on span "Previous page" at bounding box center [557, 192] width 13 height 13
click at [552, 189] on div "1 – 10 of 36" at bounding box center [548, 192] width 56 height 13
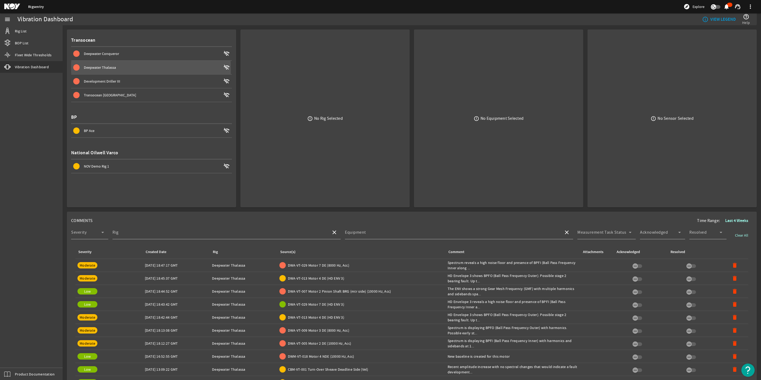
click at [116, 69] on div "Deepwater Thalassa" at bounding box center [152, 67] width 137 height 5
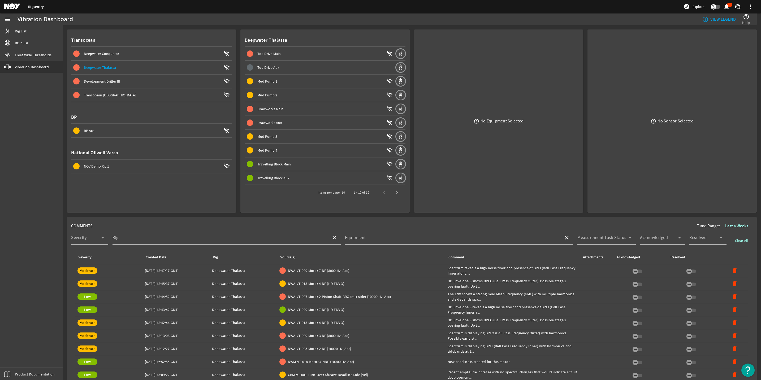
click at [115, 61] on span at bounding box center [151, 67] width 161 height 13
